Goal: Transaction & Acquisition: Purchase product/service

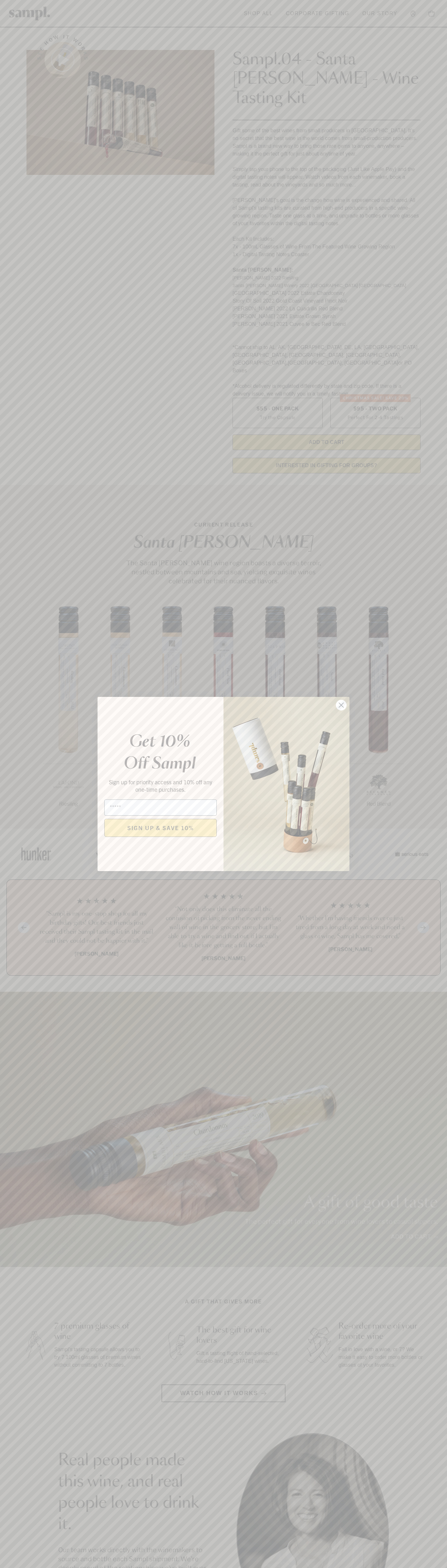
click at [341, 705] on icon "Close dialog" at bounding box center [341, 705] width 4 height 4
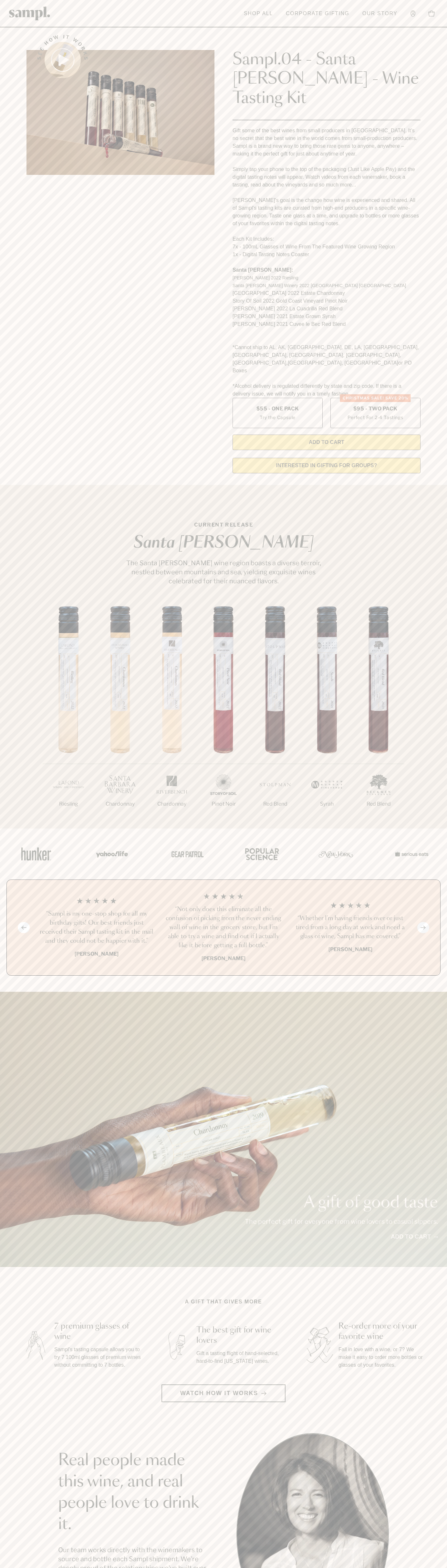
click at [227, 19] on header "Toggle navigation menu Shop All Corporate Gifting Our Story Account Story Shop …" at bounding box center [224, 13] width 447 height 27
click at [442, 1491] on section "Real people made this wine, and real people love to drink it. Our team works di…" at bounding box center [224, 1533] width 447 height 201
click at [375, 1567] on html "Skip to main content Toggle navigation menu Shop All Corporate Gifting Our Stor…" at bounding box center [224, 1304] width 447 height 2608
click at [18, 1298] on section "A gift that gives more 7 premium glasses of wine Sampl's tasting capsule allows…" at bounding box center [224, 1349] width 447 height 104
click at [375, 398] on label "Christmas SALE! Save 20% $95 - Two Pack Perfect For 2-4 Tastings" at bounding box center [375, 413] width 90 height 30
